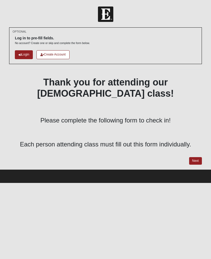
click at [197, 157] on link "Next" at bounding box center [195, 161] width 13 height 8
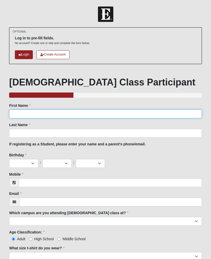
click at [45, 111] on input "First Name" at bounding box center [105, 114] width 193 height 9
type input "Scott"
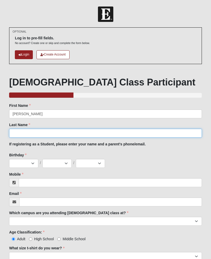
click at [50, 133] on input "Last Name" at bounding box center [105, 133] width 193 height 9
type input "Flores"
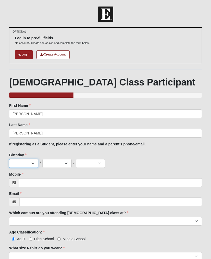
click at [30, 161] on select "Jan Feb Mar Apr May Jun Jul Aug Sep Oct Nov Dec" at bounding box center [23, 163] width 29 height 9
select select "10"
click at [64, 165] on select "1 2 3 4 5 6 7 8 9 10 11 12 13 14 15 16 17 18 19 20 21 22 23 24 25 26 27 28 29 3…" at bounding box center [57, 163] width 29 height 9
select select "11"
click at [92, 163] on select "2025 2024 2023 2022 2021 2020 2019 2018 2017 2016 2015 2014 2013 2012 2011 2010…" at bounding box center [90, 163] width 29 height 9
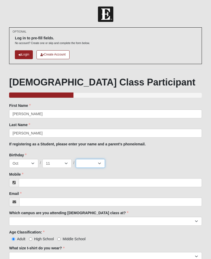
select select "1981"
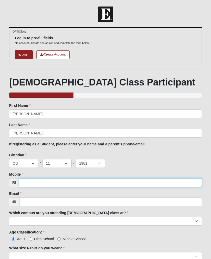
click at [72, 183] on input "Mobile" at bounding box center [110, 182] width 183 height 9
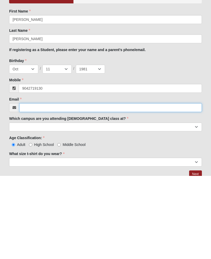
click at [45, 187] on input "Email" at bounding box center [110, 191] width 183 height 9
type input "(904) 271-9130"
type input "scottflores1@aol.com"
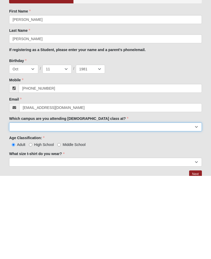
click at [81, 206] on select "Arlington Baymeadows Eleven22 Online Fleming Island Jesup Mandarin North Jax Or…" at bounding box center [105, 210] width 193 height 9
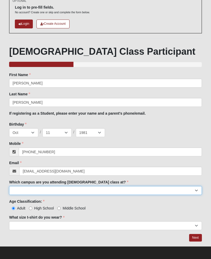
select select "12"
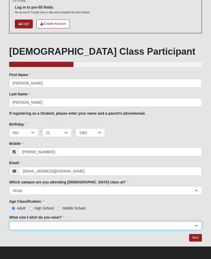
click at [80, 225] on select "Small Medium Large XL 2XL 3XL" at bounding box center [105, 225] width 193 height 9
select select "Large"
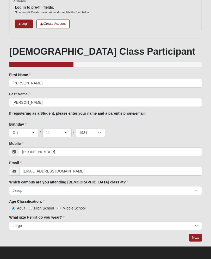
click at [196, 235] on link "Next" at bounding box center [195, 238] width 13 height 8
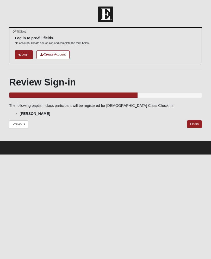
click at [194, 124] on link "Finish" at bounding box center [194, 124] width 15 height 8
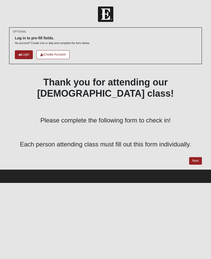
click at [197, 157] on link "Next" at bounding box center [195, 161] width 13 height 8
